Goal: Find specific page/section: Find specific page/section

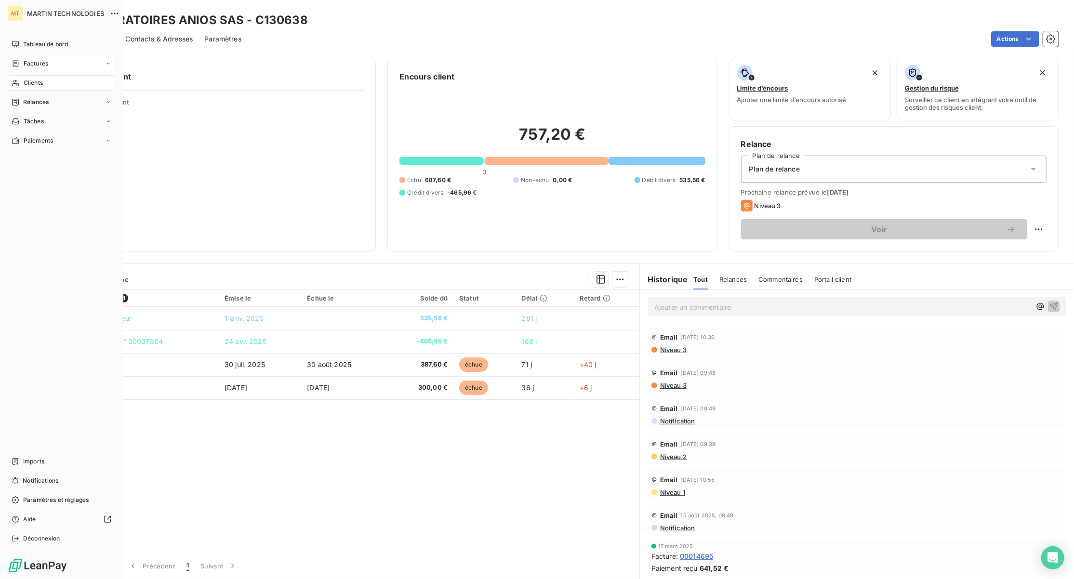
click at [34, 61] on span "Factures" at bounding box center [36, 63] width 25 height 9
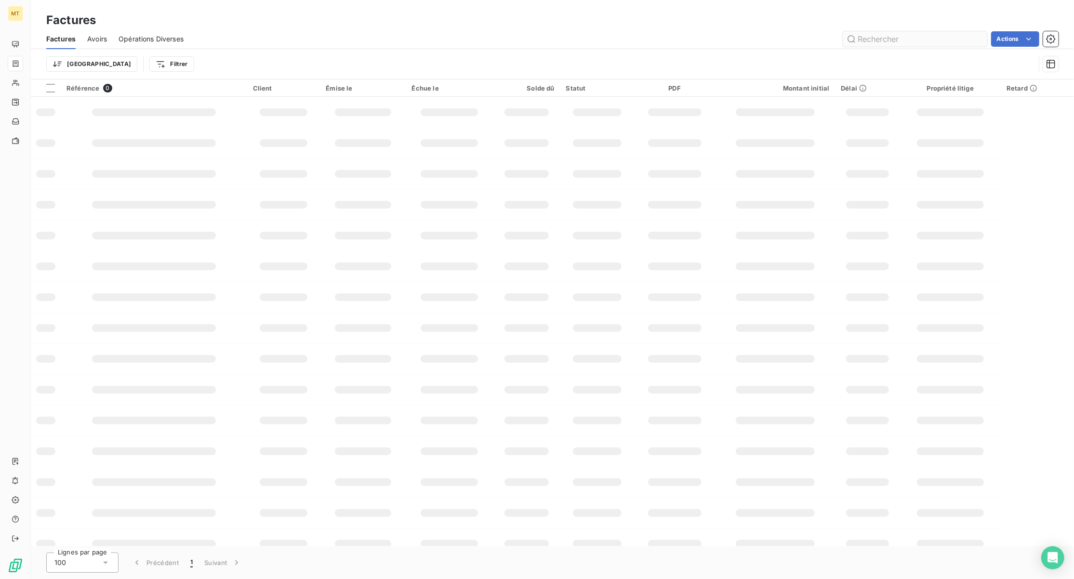
click at [897, 40] on input "text" at bounding box center [915, 38] width 145 height 15
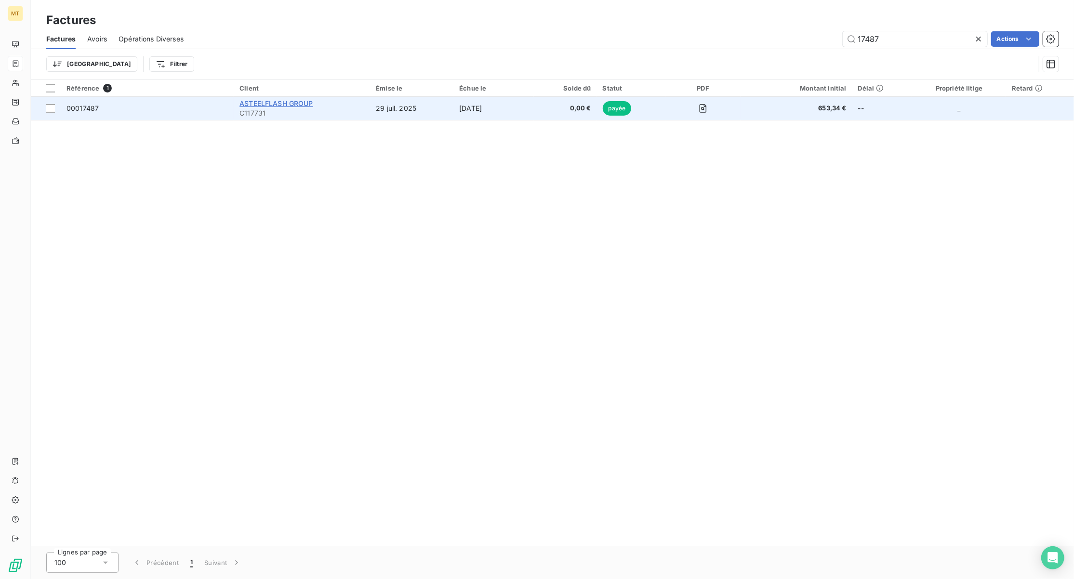
type input "17487"
click at [254, 100] on span "ASTEELFLASH GROUP" at bounding box center [277, 103] width 74 height 8
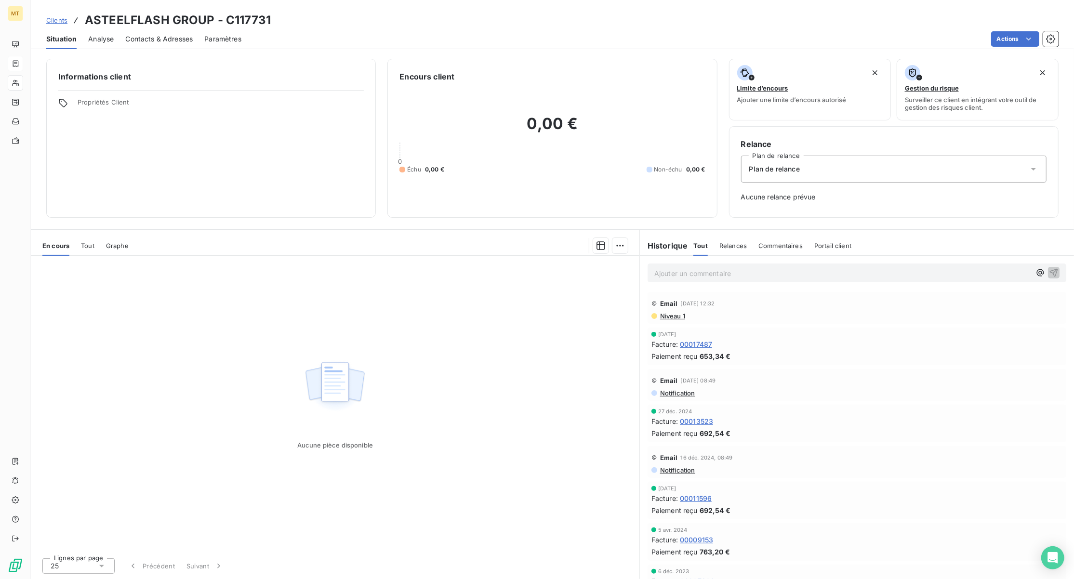
click at [670, 315] on span "Niveau 1" at bounding box center [672, 316] width 26 height 8
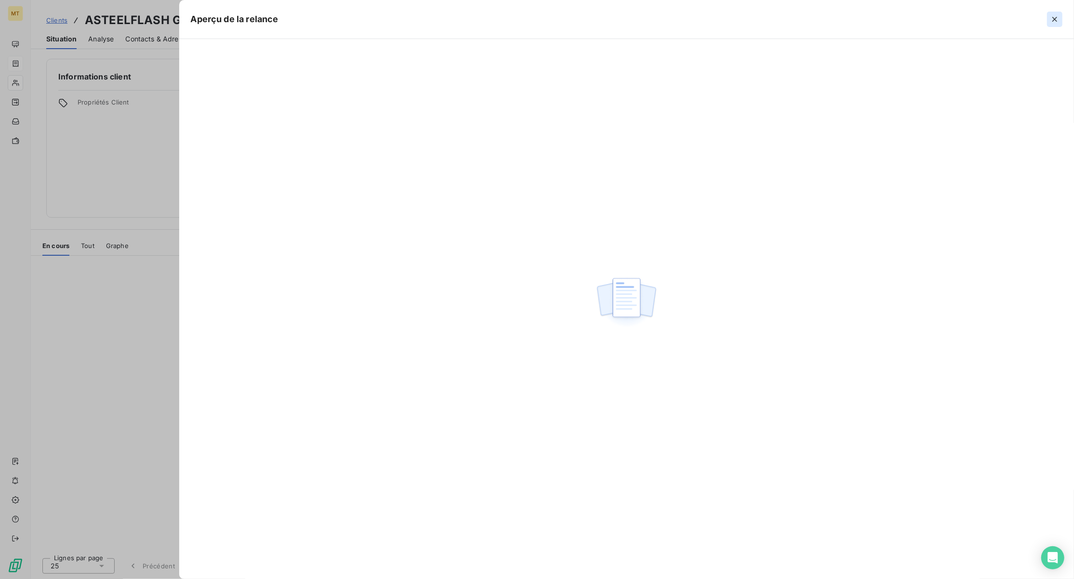
click at [1055, 19] on icon "button" at bounding box center [1055, 19] width 5 height 5
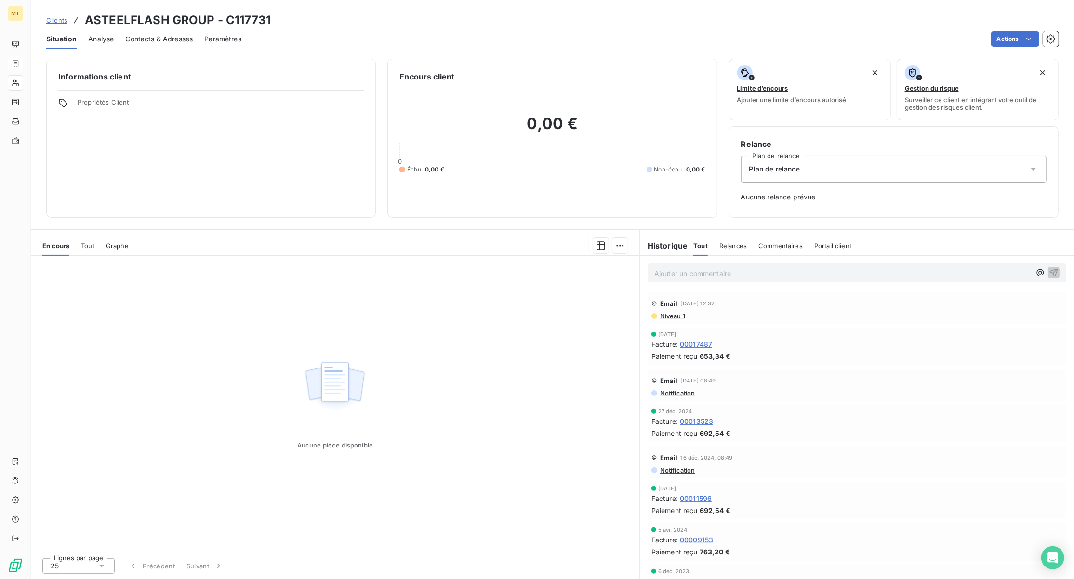
click at [144, 18] on h3 "ASTEELFLASH GROUP - C117731" at bounding box center [178, 20] width 186 height 17
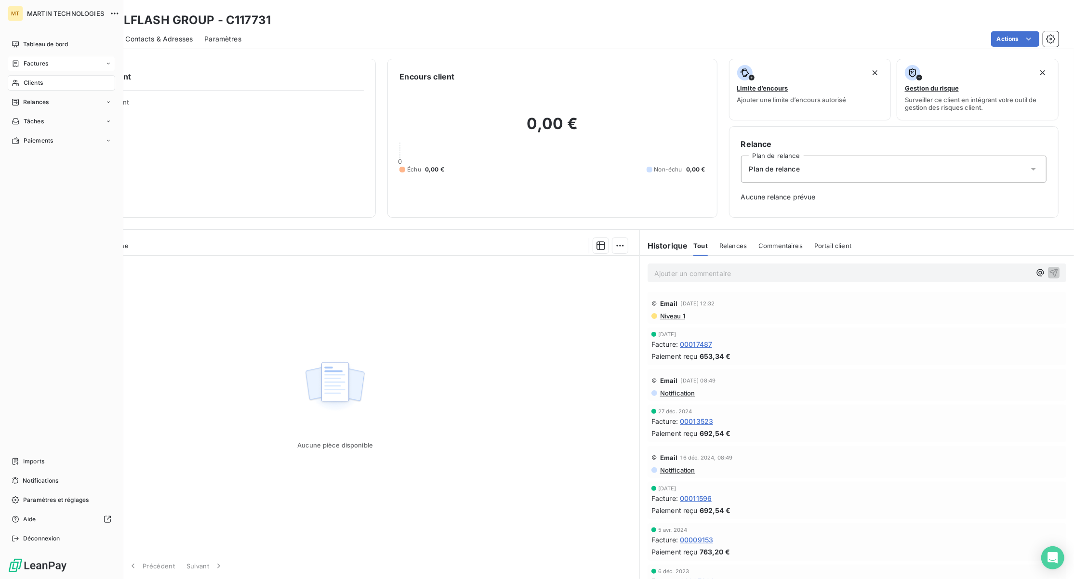
click at [58, 85] on div "Clients" at bounding box center [61, 82] width 107 height 15
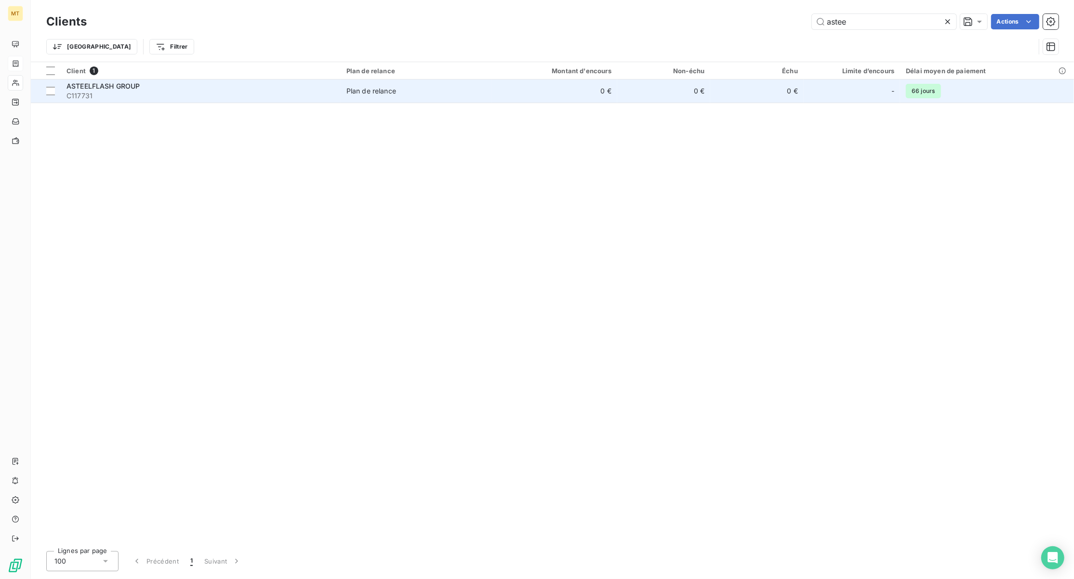
type input "astee"
click at [128, 84] on span "ASTEELFLASH GROUP" at bounding box center [104, 86] width 74 height 8
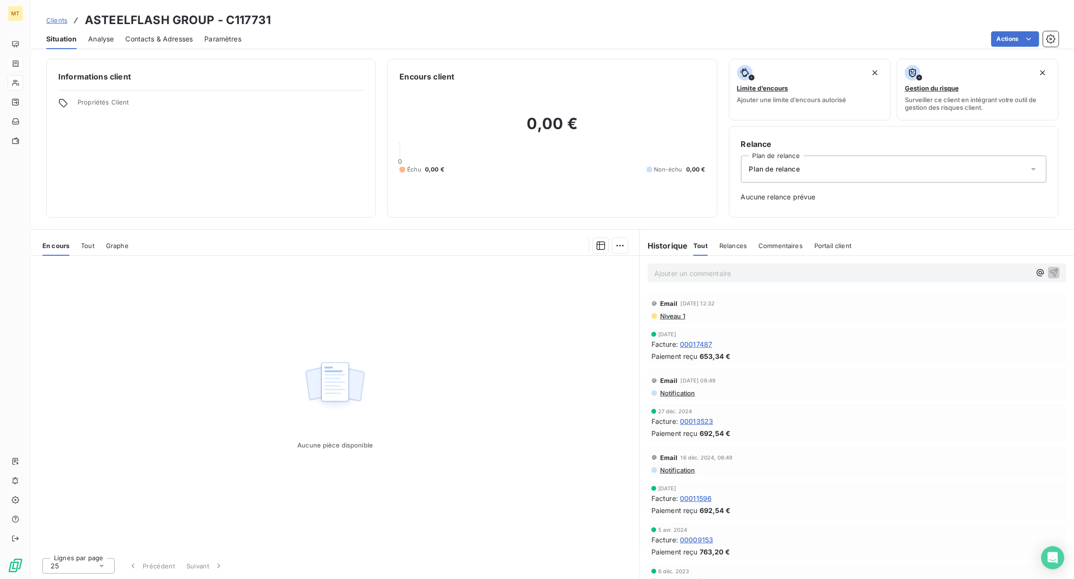
click at [85, 245] on span "Tout" at bounding box center [87, 246] width 13 height 8
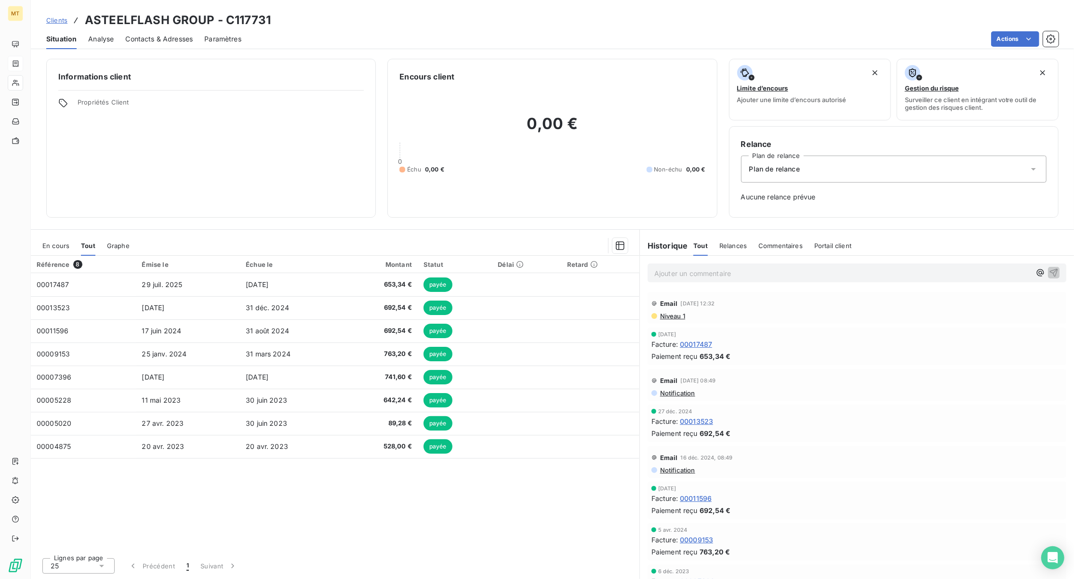
click at [679, 316] on span "Niveau 1" at bounding box center [672, 316] width 26 height 8
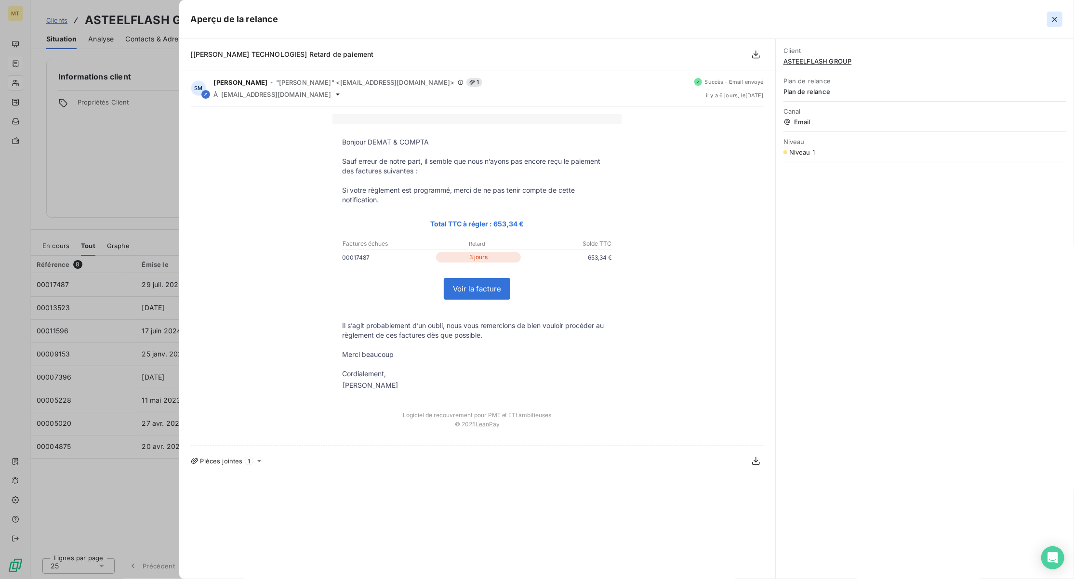
click at [1056, 20] on icon "button" at bounding box center [1055, 19] width 5 height 5
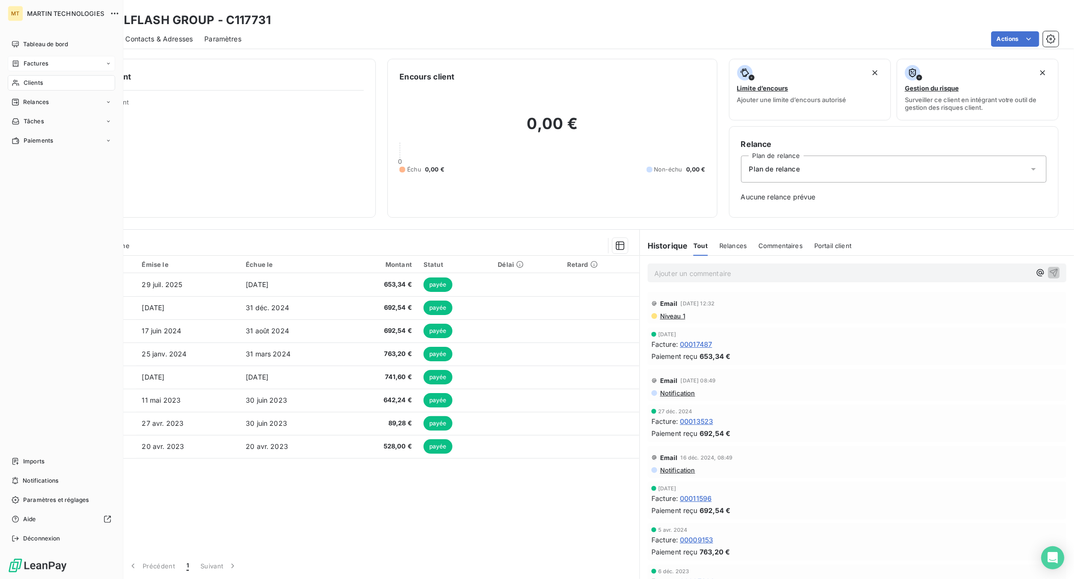
click at [46, 81] on div "Clients" at bounding box center [61, 82] width 107 height 15
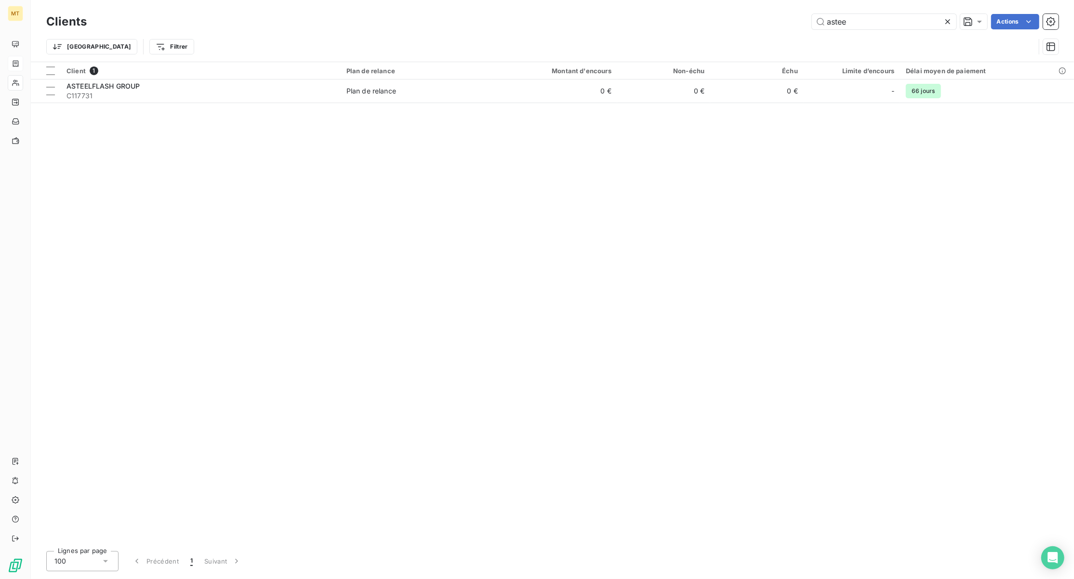
click at [947, 21] on icon at bounding box center [948, 22] width 10 height 10
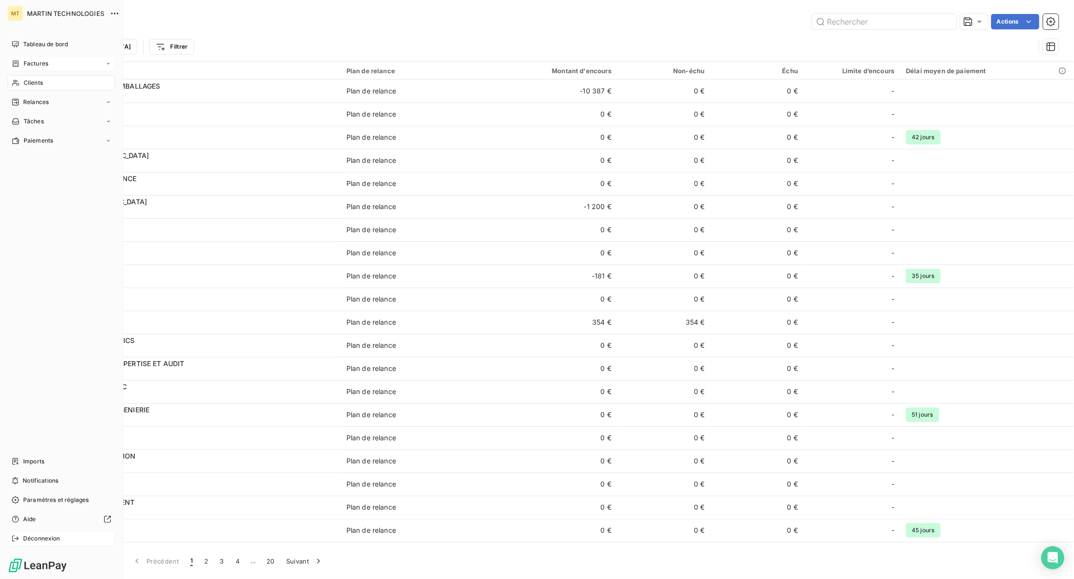
click at [35, 538] on span "Déconnexion" at bounding box center [41, 539] width 37 height 9
